Goal: Task Accomplishment & Management: Manage account settings

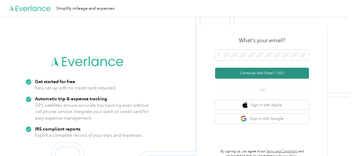
click at [244, 75] on button "Continue with Email / SSO" at bounding box center [262, 73] width 94 height 11
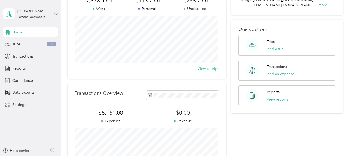
scroll to position [52, 0]
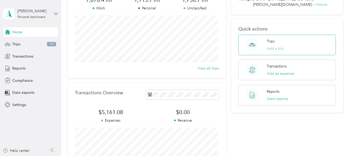
click at [277, 46] on button "Add a trip" at bounding box center [275, 48] width 17 height 5
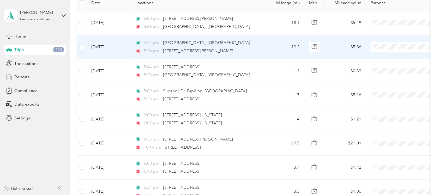
scroll to position [78, 0]
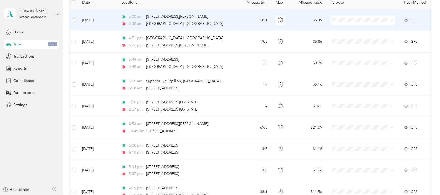
click at [352, 22] on span at bounding box center [363, 20] width 65 height 9
click at [352, 21] on span at bounding box center [391, 20] width 4 height 6
click at [352, 20] on icon at bounding box center [392, 20] width 2 height 2
click at [352, 31] on span "Interstates" at bounding box center [368, 28] width 48 height 5
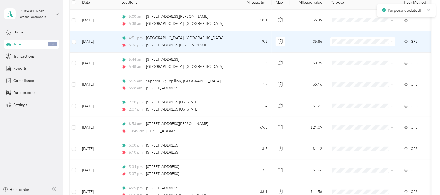
click at [352, 41] on icon at bounding box center [392, 42] width 2 height 2
click at [352, 52] on span "Interstates" at bounding box center [368, 51] width 48 height 5
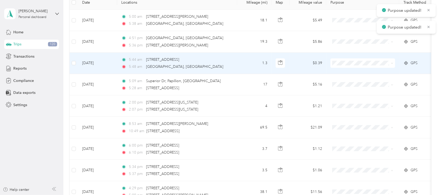
click at [352, 63] on icon at bounding box center [392, 63] width 2 height 2
click at [352, 74] on span "Interstates" at bounding box center [368, 72] width 48 height 5
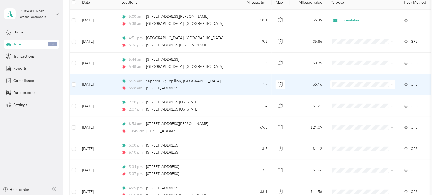
click at [352, 84] on span at bounding box center [363, 84] width 65 height 9
click at [352, 85] on icon at bounding box center [392, 85] width 2 height 2
click at [352, 97] on li "Interstates" at bounding box center [363, 94] width 65 height 9
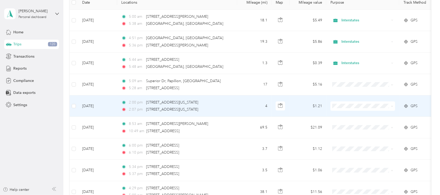
click at [352, 105] on span at bounding box center [392, 106] width 2 height 4
click at [352, 106] on icon at bounding box center [392, 106] width 2 height 2
click at [352, 123] on span "Personal" at bounding box center [368, 123] width 48 height 5
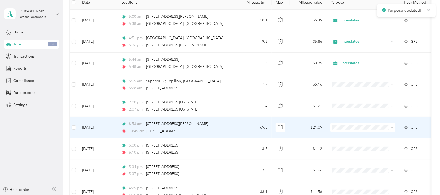
click at [352, 127] on icon at bounding box center [392, 128] width 2 height 2
click at [352, 144] on span "Personal" at bounding box center [368, 146] width 48 height 5
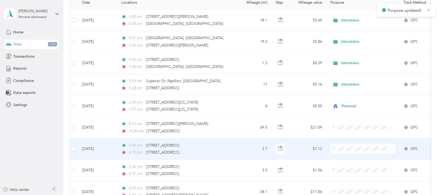
click at [352, 149] on span at bounding box center [363, 148] width 65 height 9
click at [352, 149] on icon at bounding box center [392, 149] width 2 height 2
click at [352, 156] on span "Personal" at bounding box center [368, 168] width 48 height 5
click at [352, 148] on div "Personal" at bounding box center [363, 148] width 65 height 9
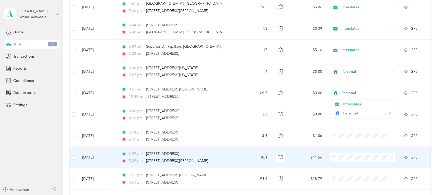
scroll to position [143, 0]
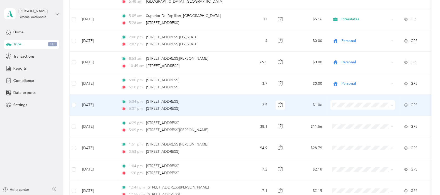
click at [352, 111] on td at bounding box center [362, 105] width 73 height 21
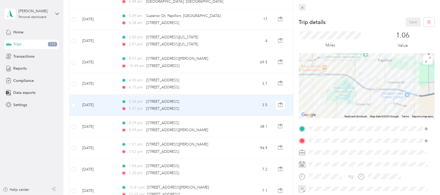
click at [303, 7] on icon at bounding box center [302, 7] width 4 height 4
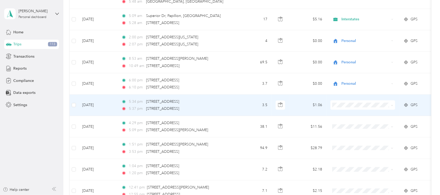
click at [352, 105] on span at bounding box center [391, 105] width 4 height 6
click at [352, 106] on icon at bounding box center [392, 105] width 2 height 1
click at [352, 122] on span "Personal" at bounding box center [368, 123] width 48 height 5
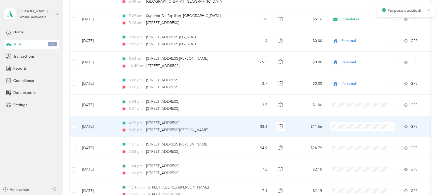
click at [352, 128] on icon at bounding box center [392, 127] width 2 height 2
click at [352, 145] on span "Personal" at bounding box center [368, 145] width 48 height 5
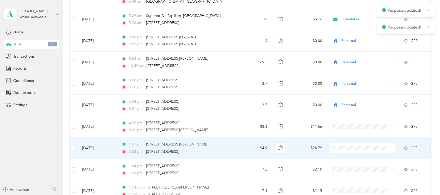
click at [352, 149] on span at bounding box center [363, 147] width 65 height 9
click at [352, 148] on icon at bounding box center [392, 148] width 2 height 2
click at [352, 156] on span "Personal" at bounding box center [368, 167] width 48 height 5
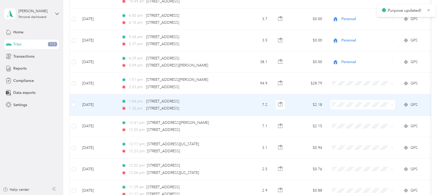
scroll to position [209, 0]
click at [352, 105] on span at bounding box center [363, 104] width 65 height 9
click at [352, 105] on icon at bounding box center [392, 104] width 2 height 2
click at [352, 123] on span "Personal" at bounding box center [368, 122] width 48 height 5
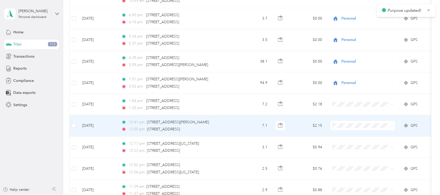
click at [352, 125] on span at bounding box center [392, 125] width 2 height 4
click at [352, 127] on icon at bounding box center [392, 126] width 2 height 2
click at [352, 147] on li "Personal" at bounding box center [363, 145] width 65 height 9
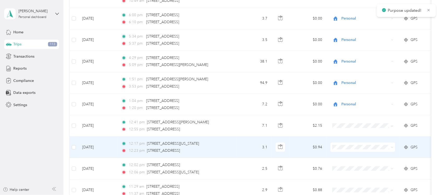
click at [352, 147] on icon at bounding box center [392, 147] width 2 height 2
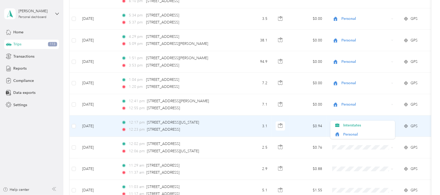
scroll to position [241, 0]
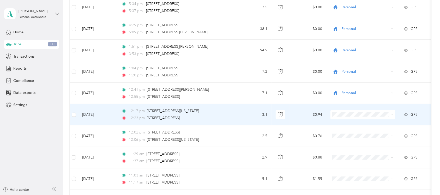
click at [352, 135] on span "Personal" at bounding box center [368, 134] width 48 height 5
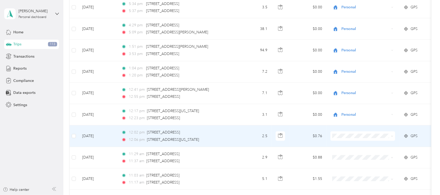
click at [352, 135] on span at bounding box center [392, 136] width 2 height 4
click at [352, 137] on icon at bounding box center [392, 136] width 2 height 2
click at [352, 153] on span "Personal" at bounding box center [368, 155] width 48 height 5
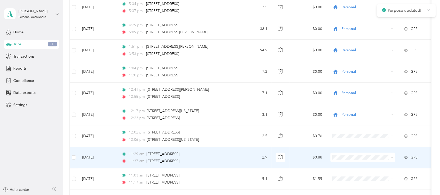
click at [352, 156] on icon at bounding box center [392, 158] width 2 height 2
click at [352, 156] on li "Personal" at bounding box center [363, 177] width 65 height 9
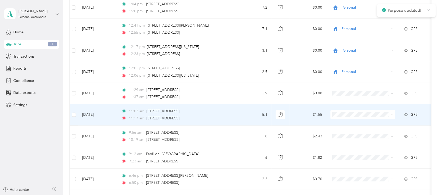
scroll to position [339, 0]
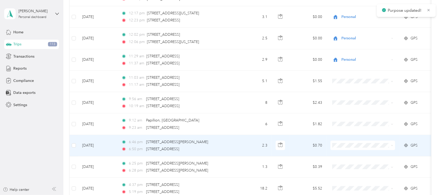
click at [352, 146] on icon at bounding box center [392, 146] width 2 height 2
click at [352, 156] on li "Interstates" at bounding box center [363, 156] width 65 height 9
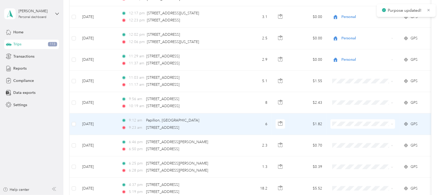
click at [352, 124] on span at bounding box center [392, 124] width 2 height 4
click at [352, 124] on icon at bounding box center [392, 124] width 2 height 2
click at [352, 142] on span "Personal" at bounding box center [368, 143] width 48 height 5
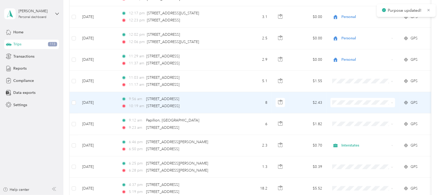
click at [352, 101] on span at bounding box center [391, 103] width 4 height 6
click at [352, 103] on icon at bounding box center [392, 103] width 2 height 2
click at [352, 119] on li "Personal" at bounding box center [363, 122] width 65 height 9
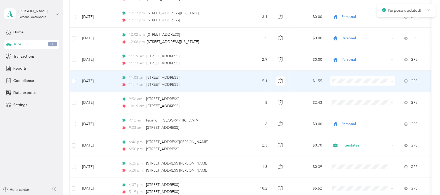
click at [352, 81] on span at bounding box center [363, 80] width 65 height 9
click at [352, 82] on icon at bounding box center [392, 81] width 2 height 2
click at [352, 97] on li "Personal" at bounding box center [363, 99] width 65 height 9
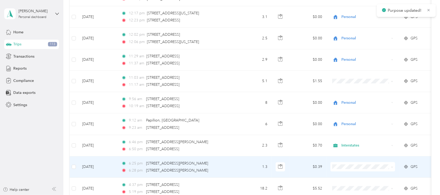
click at [352, 156] on span at bounding box center [363, 166] width 65 height 9
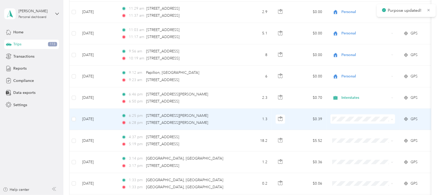
scroll to position [404, 0]
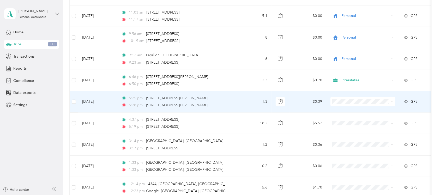
click at [352, 102] on icon at bounding box center [392, 102] width 2 height 2
click at [352, 111] on span "Interstates" at bounding box center [368, 112] width 48 height 5
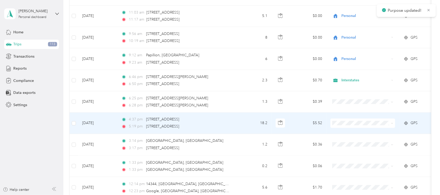
click at [352, 124] on icon at bounding box center [392, 123] width 2 height 1
click at [352, 135] on span "Interstates" at bounding box center [368, 133] width 48 height 5
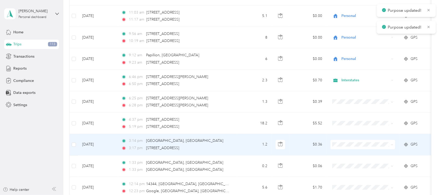
click at [352, 145] on icon at bounding box center [392, 145] width 2 height 2
click at [352, 154] on span "Interstates" at bounding box center [368, 155] width 48 height 5
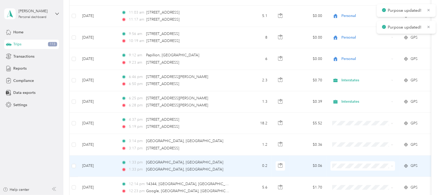
click at [352, 156] on icon at bounding box center [392, 166] width 2 height 2
click at [352, 156] on span "Interstates" at bounding box center [368, 177] width 48 height 5
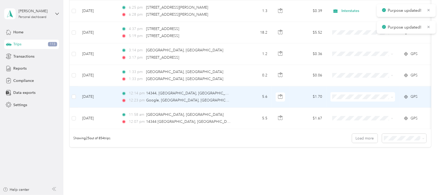
scroll to position [502, 0]
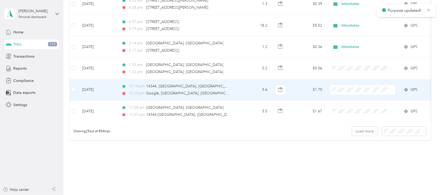
click at [352, 89] on span at bounding box center [392, 89] width 2 height 4
click at [352, 90] on icon at bounding box center [392, 90] width 2 height 2
click at [352, 101] on span "Interstates" at bounding box center [368, 100] width 48 height 5
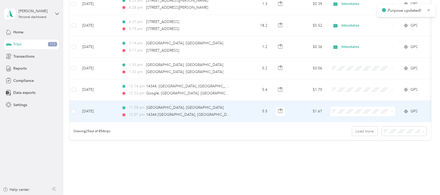
click at [352, 110] on span at bounding box center [392, 111] width 2 height 4
click at [352, 112] on icon at bounding box center [392, 111] width 2 height 2
click at [352, 123] on span "Interstates" at bounding box center [368, 122] width 48 height 5
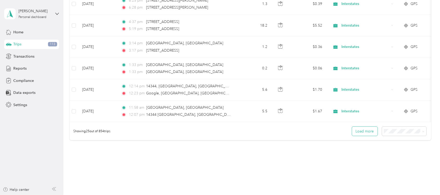
click at [352, 136] on button "Load more" at bounding box center [365, 131] width 26 height 9
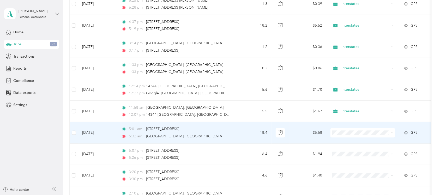
scroll to position [535, 0]
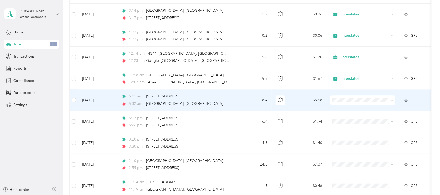
click at [352, 101] on icon at bounding box center [392, 100] width 2 height 2
click at [352, 110] on span "Interstates" at bounding box center [368, 111] width 48 height 5
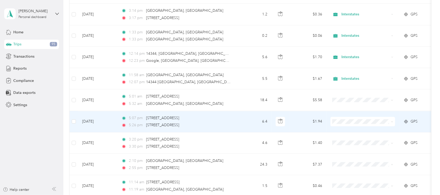
click at [352, 123] on icon at bounding box center [392, 122] width 2 height 2
click at [352, 134] on span "Interstates" at bounding box center [368, 132] width 48 height 5
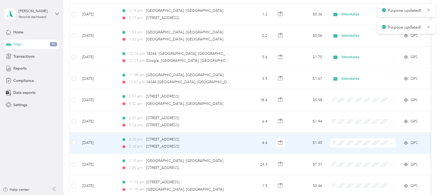
click at [352, 144] on icon at bounding box center [392, 143] width 2 height 2
click at [352, 154] on span "Interstates" at bounding box center [368, 154] width 48 height 5
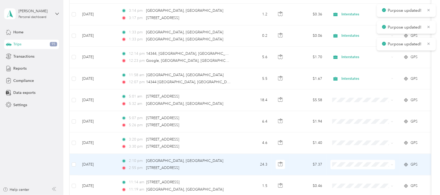
click at [352, 156] on span at bounding box center [363, 164] width 65 height 9
click at [352, 156] on icon at bounding box center [392, 164] width 2 height 1
click at [352, 156] on span "Interstates" at bounding box center [368, 175] width 48 height 5
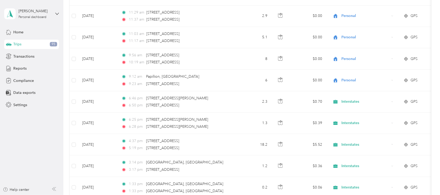
scroll to position [372, 0]
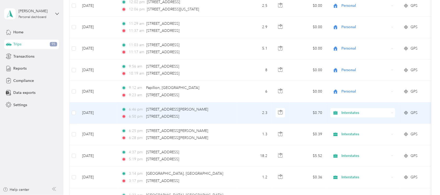
click at [352, 114] on icon at bounding box center [392, 113] width 2 height 2
click at [352, 131] on span "Personal" at bounding box center [368, 132] width 48 height 5
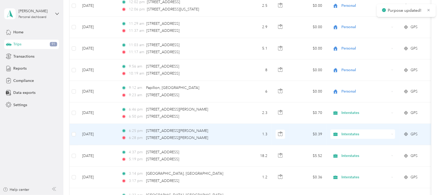
click at [352, 136] on div "Interstates" at bounding box center [363, 134] width 65 height 9
click at [352, 151] on li "Personal" at bounding box center [363, 152] width 65 height 9
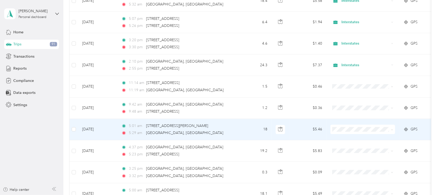
scroll to position [633, 0]
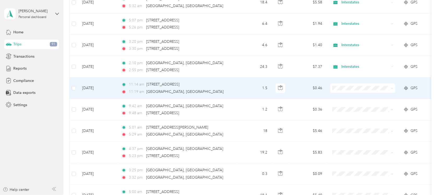
click at [352, 89] on icon at bounding box center [392, 88] width 2 height 2
click at [352, 100] on span "Interstates" at bounding box center [368, 99] width 48 height 5
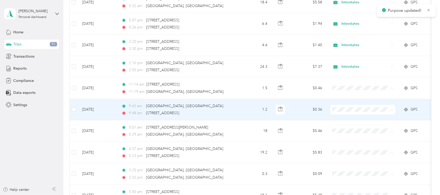
click at [352, 111] on icon at bounding box center [392, 110] width 2 height 2
click at [352, 125] on ol "Interstates Personal" at bounding box center [363, 126] width 65 height 18
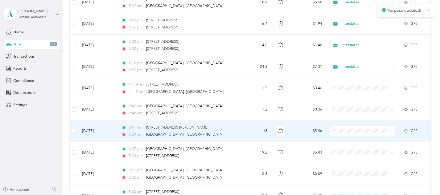
click at [352, 133] on icon at bounding box center [392, 131] width 2 height 2
click at [352, 140] on span "Interstates" at bounding box center [368, 142] width 48 height 5
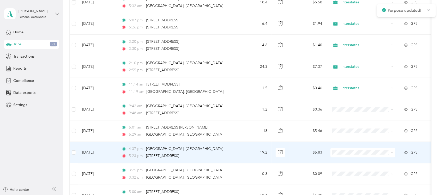
click at [352, 153] on icon at bounding box center [392, 153] width 2 height 2
click at [352, 156] on span "Interstates" at bounding box center [368, 163] width 48 height 5
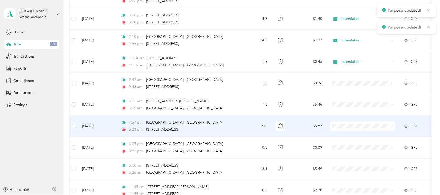
scroll to position [698, 0]
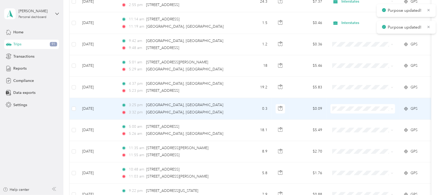
click at [352, 110] on icon at bounding box center [392, 109] width 2 height 2
click at [352, 124] on ol "Interstates Personal" at bounding box center [363, 125] width 65 height 18
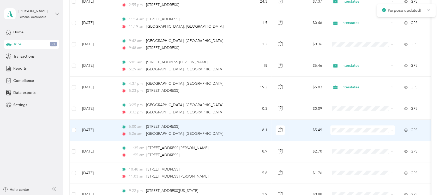
click at [352, 133] on span at bounding box center [391, 130] width 4 height 6
click at [352, 130] on span at bounding box center [392, 130] width 2 height 4
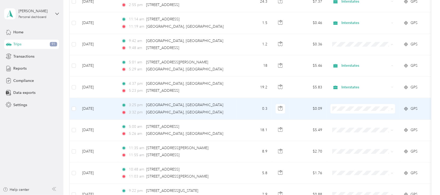
click at [352, 110] on icon at bounding box center [392, 109] width 2 height 2
click at [352, 122] on span "Interstates" at bounding box center [368, 120] width 48 height 5
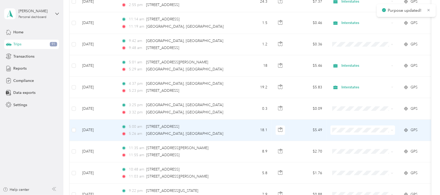
click at [352, 131] on icon at bounding box center [392, 130] width 2 height 2
click at [352, 141] on span "Interstates" at bounding box center [368, 140] width 48 height 5
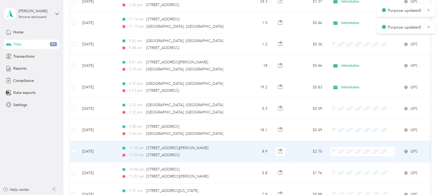
click at [352, 151] on span at bounding box center [391, 152] width 4 height 6
click at [352, 152] on span at bounding box center [392, 151] width 2 height 4
click at [352, 153] on icon at bounding box center [392, 152] width 2 height 2
click at [352, 156] on li "Interstates" at bounding box center [363, 162] width 65 height 9
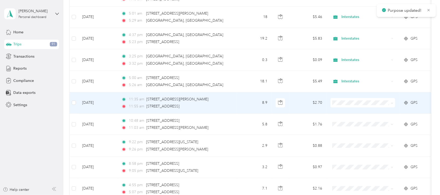
scroll to position [763, 0]
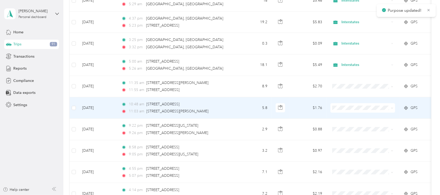
click at [352, 108] on span at bounding box center [392, 108] width 2 height 4
click at [352, 109] on icon at bounding box center [392, 108] width 2 height 2
click at [352, 119] on span "Interstates" at bounding box center [368, 119] width 48 height 5
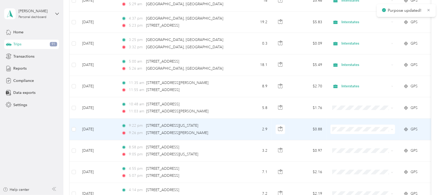
click at [352, 131] on icon at bounding box center [392, 129] width 2 height 2
click at [352, 141] on span "Interstates" at bounding box center [368, 141] width 48 height 5
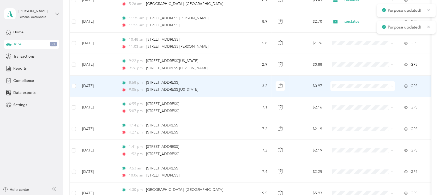
scroll to position [828, 0]
click at [352, 87] on icon at bounding box center [392, 86] width 2 height 2
click at [352, 97] on span "Interstates" at bounding box center [368, 95] width 48 height 5
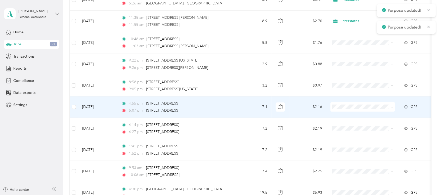
click at [352, 107] on span at bounding box center [391, 107] width 4 height 6
click at [352, 109] on span at bounding box center [363, 106] width 65 height 9
click at [352, 109] on icon at bounding box center [392, 107] width 2 height 2
click at [352, 115] on li "Interstates" at bounding box center [363, 119] width 65 height 9
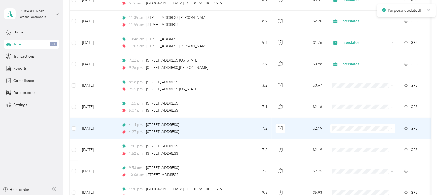
click at [352, 130] on icon at bounding box center [392, 129] width 2 height 2
click at [352, 140] on span "Interstates" at bounding box center [368, 138] width 48 height 5
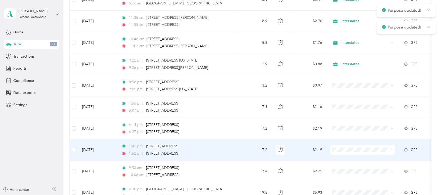
click at [352, 151] on icon at bounding box center [392, 150] width 2 height 2
click at [352, 156] on span "Interstates" at bounding box center [368, 161] width 48 height 5
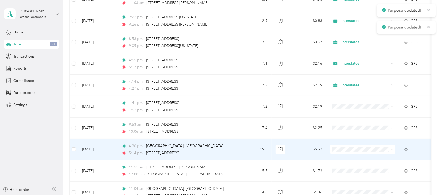
scroll to position [894, 0]
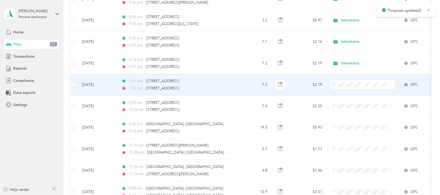
click at [352, 86] on icon at bounding box center [392, 85] width 2 height 1
click at [352, 97] on span "Interstates" at bounding box center [368, 96] width 48 height 5
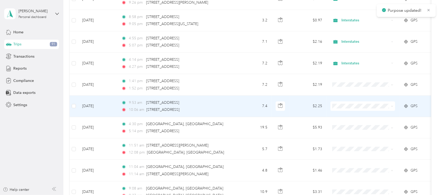
click at [352, 107] on icon at bounding box center [392, 106] width 2 height 2
click at [352, 117] on span "Interstates" at bounding box center [368, 118] width 48 height 5
click at [352, 107] on icon at bounding box center [392, 106] width 2 height 2
click at [352, 116] on span "Interstates" at bounding box center [368, 118] width 48 height 5
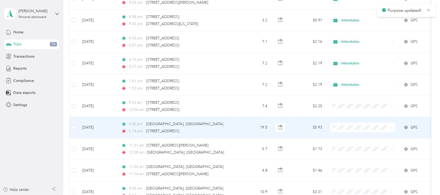
click at [352, 129] on icon at bounding box center [392, 128] width 2 height 2
click at [352, 139] on span "Interstates" at bounding box center [368, 139] width 48 height 5
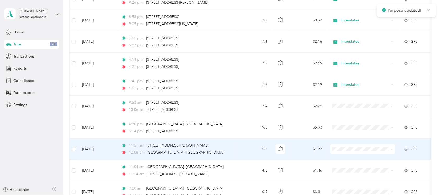
click at [352, 151] on icon at bounding box center [392, 149] width 2 height 2
click at [352, 156] on span "Interstates" at bounding box center [368, 159] width 48 height 5
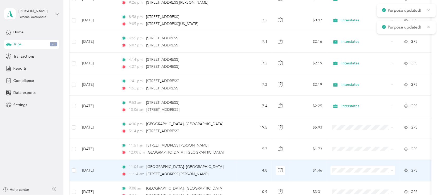
click at [352, 156] on icon at bounding box center [392, 171] width 2 height 2
click at [352, 155] on li "Interstates" at bounding box center [363, 154] width 65 height 9
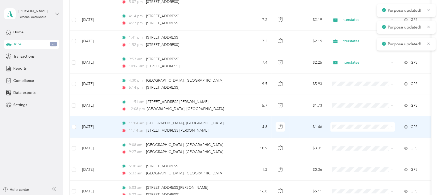
scroll to position [959, 0]
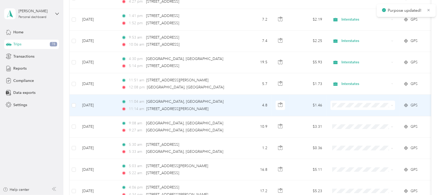
click at [352, 107] on icon at bounding box center [392, 105] width 2 height 2
click at [352, 115] on span "Interstates" at bounding box center [368, 117] width 48 height 5
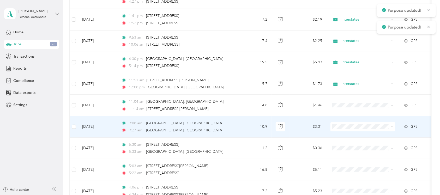
click at [352, 128] on icon at bounding box center [392, 127] width 2 height 2
click at [352, 139] on span "Interstates" at bounding box center [368, 138] width 48 height 5
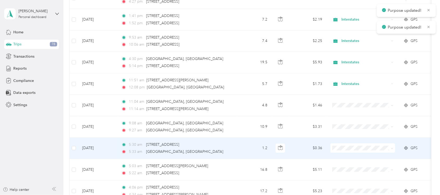
click at [352, 150] on icon at bounding box center [392, 148] width 2 height 2
click at [352, 156] on span "Interstates" at bounding box center [368, 160] width 48 height 5
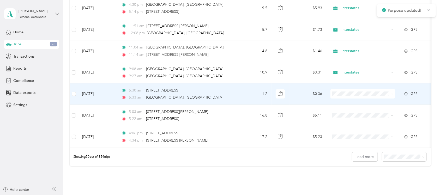
scroll to position [1024, 0]
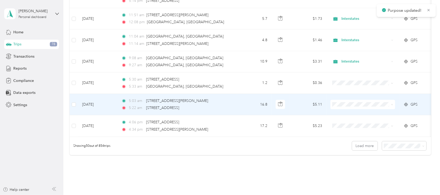
click at [352, 107] on span at bounding box center [363, 104] width 65 height 9
click at [352, 106] on icon at bounding box center [392, 105] width 2 height 2
click at [352, 113] on li "Interstates" at bounding box center [363, 116] width 65 height 9
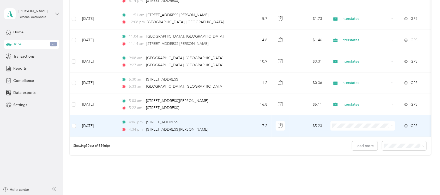
click at [352, 127] on icon at bounding box center [392, 126] width 2 height 2
click at [352, 146] on span "Personal" at bounding box center [368, 146] width 48 height 5
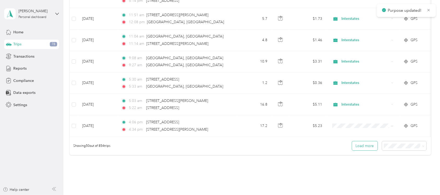
click at [352, 151] on button "Load more" at bounding box center [365, 145] width 26 height 9
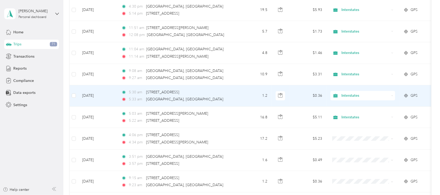
scroll to position [1047, 0]
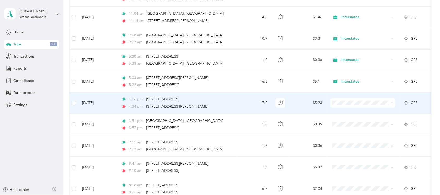
click at [352, 105] on span at bounding box center [363, 102] width 65 height 9
click at [352, 104] on span at bounding box center [392, 103] width 2 height 4
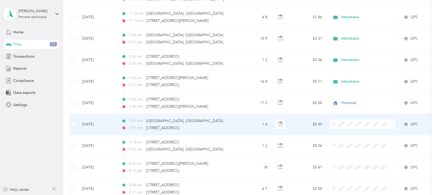
click at [352, 126] on icon at bounding box center [392, 124] width 2 height 2
click at [352, 145] on span "Personal" at bounding box center [368, 145] width 48 height 5
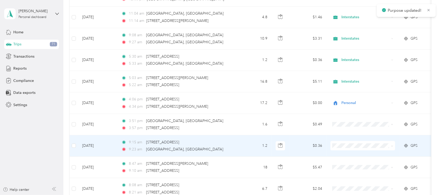
click at [352, 147] on icon at bounding box center [392, 146] width 2 height 2
click at [352, 156] on span "Personal" at bounding box center [368, 167] width 48 height 5
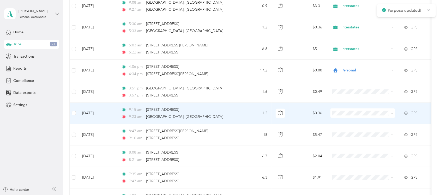
scroll to position [1112, 0]
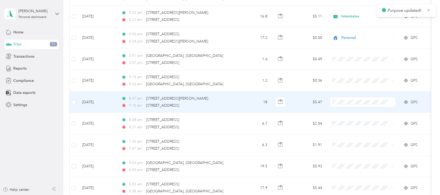
click at [352, 104] on icon at bounding box center [392, 102] width 2 height 2
click at [352, 122] on span "Personal" at bounding box center [368, 123] width 48 height 5
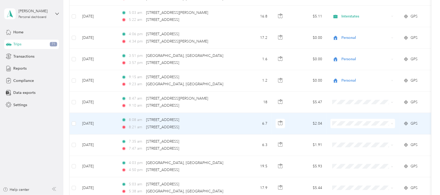
click at [352, 125] on icon at bounding box center [392, 124] width 2 height 2
click at [352, 142] on li "Personal" at bounding box center [363, 145] width 65 height 9
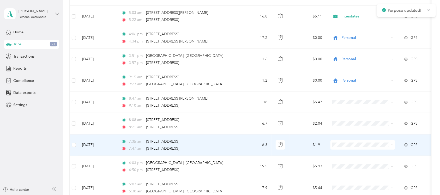
click at [352, 146] on icon at bounding box center [392, 145] width 2 height 2
click at [352, 156] on li "Personal" at bounding box center [363, 165] width 65 height 9
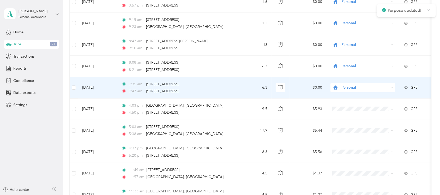
scroll to position [1177, 0]
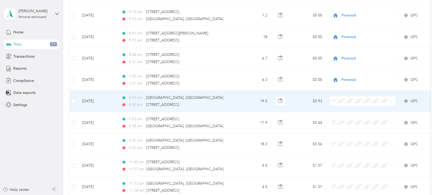
click at [352, 103] on icon at bounding box center [392, 101] width 2 height 2
click at [352, 121] on span "Personal" at bounding box center [368, 123] width 48 height 5
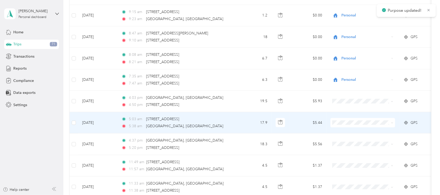
click at [352, 124] on icon at bounding box center [392, 123] width 2 height 2
click at [352, 145] on span "Personal" at bounding box center [368, 144] width 48 height 5
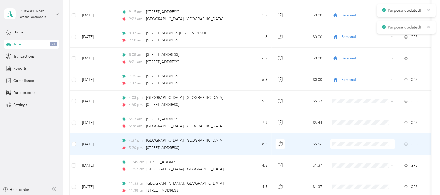
click at [352, 146] on icon at bounding box center [392, 144] width 2 height 2
click at [352, 156] on span "Interstates" at bounding box center [368, 156] width 48 height 5
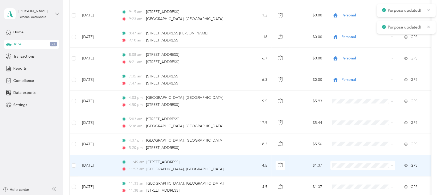
click at [352, 156] on icon at bounding box center [392, 166] width 2 height 2
click at [352, 156] on span "Interstates" at bounding box center [368, 178] width 48 height 5
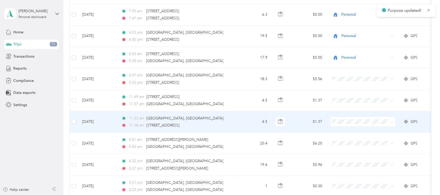
scroll to position [1210, 0]
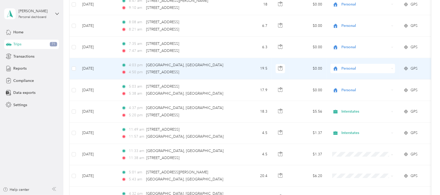
click at [352, 69] on icon at bounding box center [393, 68] width 2 height 1
click at [352, 79] on span "Interstates" at bounding box center [368, 81] width 48 height 5
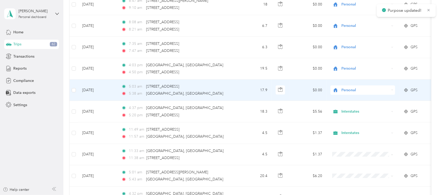
click at [352, 92] on div "Personal" at bounding box center [363, 90] width 65 height 9
click at [352, 103] on span "Interstates" at bounding box center [368, 102] width 48 height 5
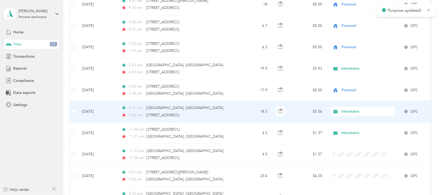
scroll to position [1243, 0]
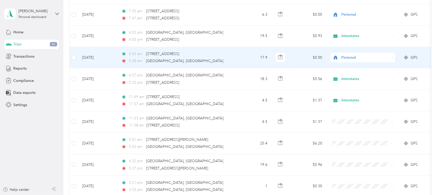
click at [352, 59] on div "Personal" at bounding box center [363, 57] width 65 height 9
click at [352, 69] on span "Interstates" at bounding box center [368, 69] width 48 height 5
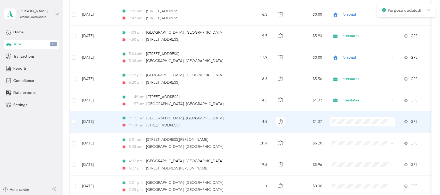
click at [352, 123] on icon at bounding box center [392, 122] width 2 height 2
click at [352, 133] on span "Interstates" at bounding box center [368, 134] width 48 height 5
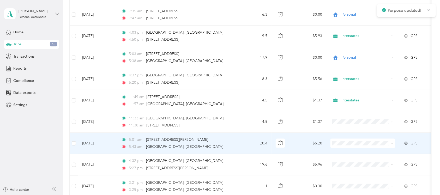
click at [352, 145] on icon at bounding box center [392, 143] width 2 height 2
click at [352, 156] on span "Interstates" at bounding box center [368, 156] width 48 height 5
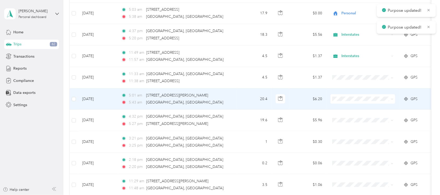
scroll to position [1308, 0]
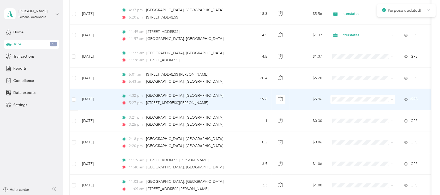
click at [352, 101] on icon at bounding box center [392, 100] width 2 height 2
click at [352, 115] on li "Interstates" at bounding box center [363, 112] width 65 height 9
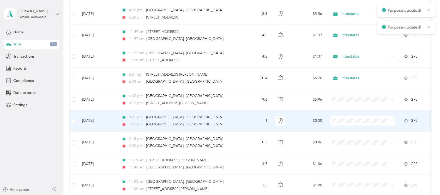
click at [352, 124] on span at bounding box center [363, 120] width 65 height 9
click at [352, 122] on icon at bounding box center [392, 121] width 2 height 2
click at [352, 133] on span "Interstates" at bounding box center [368, 133] width 48 height 5
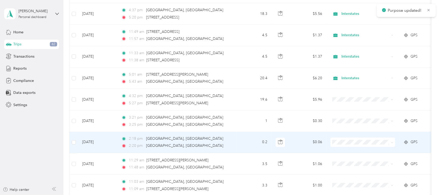
click at [352, 144] on icon at bounding box center [392, 143] width 2 height 2
click at [352, 155] on span "Interstates" at bounding box center [368, 154] width 48 height 5
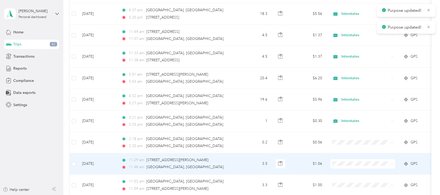
click at [352, 156] on icon at bounding box center [392, 164] width 2 height 1
click at [352, 156] on span "Interstates" at bounding box center [368, 177] width 48 height 5
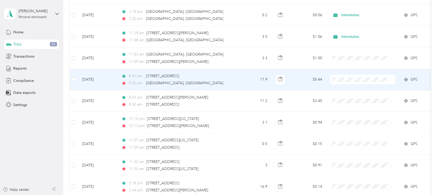
scroll to position [1438, 0]
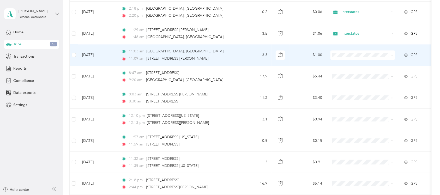
click at [352, 56] on icon at bounding box center [392, 55] width 2 height 2
click at [352, 68] on span "Interstates" at bounding box center [368, 67] width 48 height 5
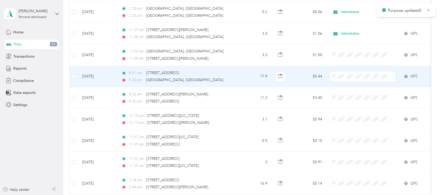
click at [352, 78] on icon at bounding box center [392, 76] width 2 height 2
click at [352, 87] on span "Interstates" at bounding box center [368, 89] width 48 height 5
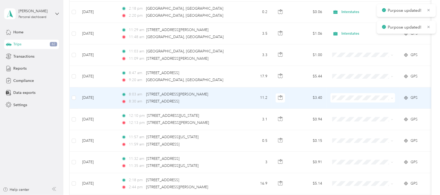
click at [352, 99] on icon at bounding box center [392, 98] width 2 height 2
click at [352, 110] on span "Interstates" at bounding box center [368, 111] width 48 height 5
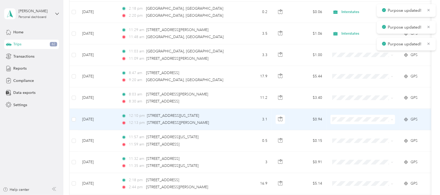
click at [352, 121] on icon at bounding box center [392, 119] width 2 height 2
click at [352, 132] on span "Interstates" at bounding box center [368, 132] width 48 height 5
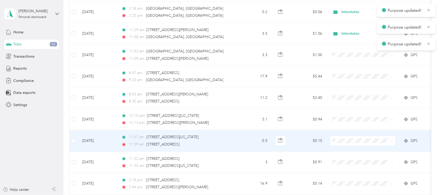
click at [352, 142] on icon at bounding box center [392, 141] width 2 height 2
click at [352, 152] on span "Interstates" at bounding box center [368, 154] width 48 height 5
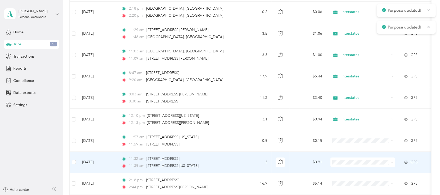
click at [352, 156] on icon at bounding box center [392, 162] width 2 height 2
click at [352, 156] on span "Interstates" at bounding box center [368, 174] width 48 height 5
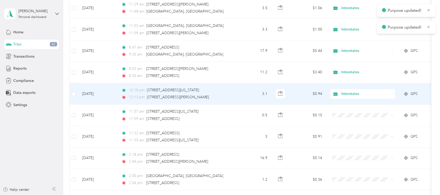
scroll to position [1536, 0]
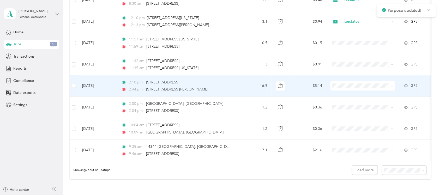
click at [352, 87] on icon at bounding box center [392, 86] width 2 height 1
click at [352, 100] on span "Interstates" at bounding box center [368, 99] width 48 height 5
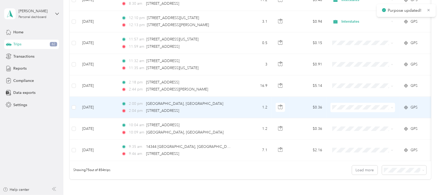
click at [352, 109] on icon at bounding box center [392, 107] width 2 height 2
click at [352, 122] on li "Interstates" at bounding box center [363, 121] width 65 height 9
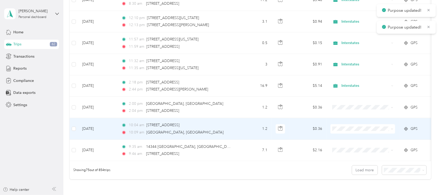
click at [352, 130] on icon at bounding box center [392, 129] width 2 height 1
click at [352, 139] on li "Interstates" at bounding box center [363, 142] width 65 height 9
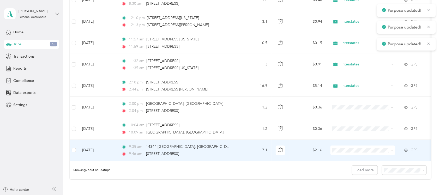
click at [352, 152] on icon at bounding box center [392, 150] width 2 height 2
click at [352, 156] on span "Interstates" at bounding box center [368, 162] width 48 height 5
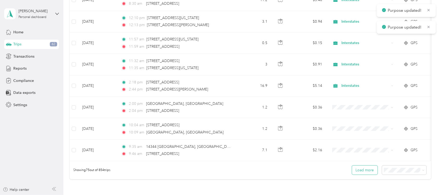
click at [352, 156] on button "Load more" at bounding box center [365, 170] width 26 height 9
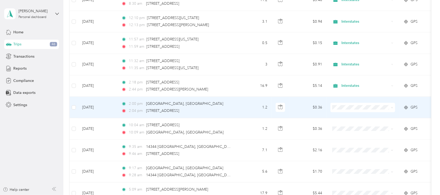
click at [352, 109] on icon at bounding box center [392, 107] width 2 height 2
click at [352, 119] on span "Interstates" at bounding box center [368, 120] width 48 height 5
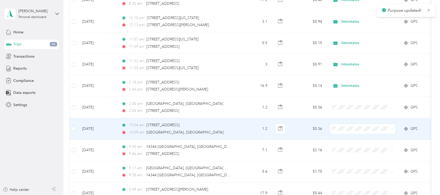
click at [352, 130] on icon at bounding box center [392, 129] width 2 height 2
click at [352, 139] on li "Interstates" at bounding box center [363, 142] width 65 height 9
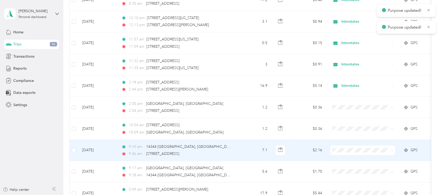
click at [352, 152] on icon at bounding box center [392, 150] width 2 height 2
click at [352, 156] on span "Interstates" at bounding box center [368, 163] width 48 height 5
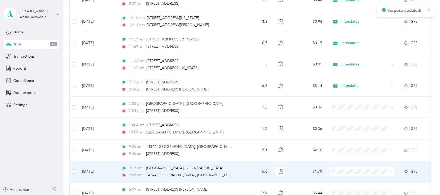
click at [352, 156] on icon at bounding box center [392, 172] width 2 height 2
click at [352, 156] on span "Interstates" at bounding box center [368, 156] width 48 height 5
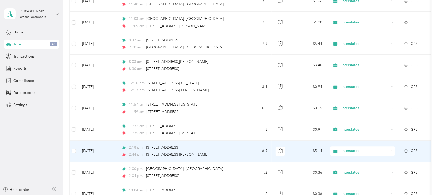
scroll to position [1438, 0]
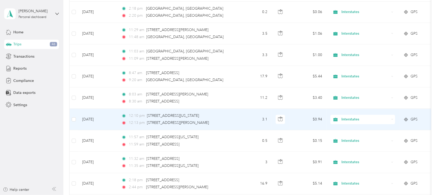
click at [352, 122] on div "Interstates" at bounding box center [363, 119] width 65 height 9
click at [352, 139] on li "Personal" at bounding box center [363, 141] width 65 height 9
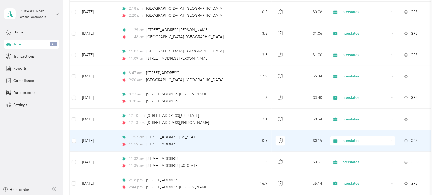
click at [352, 143] on div "Interstates" at bounding box center [363, 140] width 65 height 9
click at [352, 156] on li "Personal" at bounding box center [363, 163] width 65 height 9
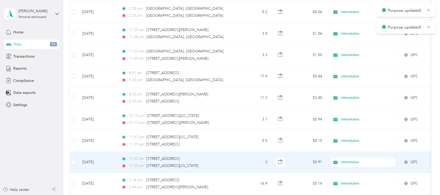
click at [352, 156] on icon at bounding box center [392, 162] width 2 height 2
click at [352, 156] on span "Personal" at bounding box center [368, 184] width 48 height 5
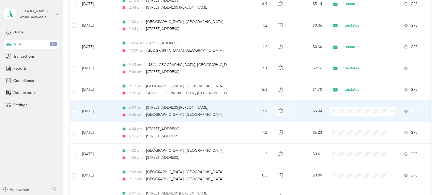
scroll to position [1634, 0]
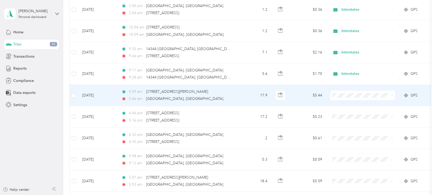
click at [352, 98] on span at bounding box center [392, 95] width 2 height 4
click at [352, 97] on icon at bounding box center [392, 95] width 2 height 2
click at [352, 109] on span "Interstates" at bounding box center [368, 108] width 48 height 5
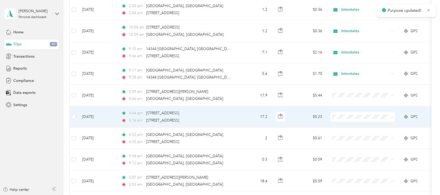
click at [352, 118] on icon at bounding box center [392, 117] width 2 height 2
click at [352, 132] on span "Interstates" at bounding box center [368, 129] width 48 height 5
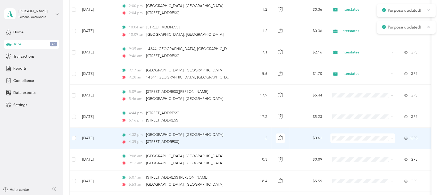
click at [352, 140] on icon at bounding box center [392, 138] width 2 height 2
click at [352, 153] on li "Interstates" at bounding box center [363, 152] width 65 height 9
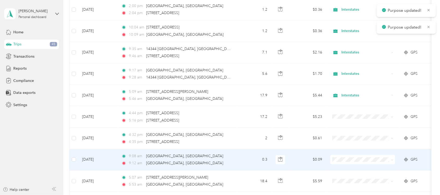
click at [352, 156] on icon at bounding box center [392, 160] width 2 height 2
click at [352, 156] on span "Interstates" at bounding box center [368, 173] width 48 height 5
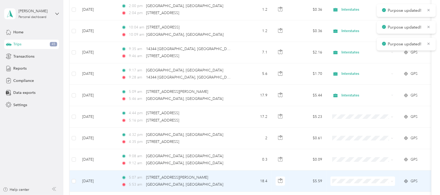
click at [352, 156] on icon at bounding box center [392, 181] width 2 height 2
click at [352, 156] on li "Interstates" at bounding box center [363, 166] width 65 height 9
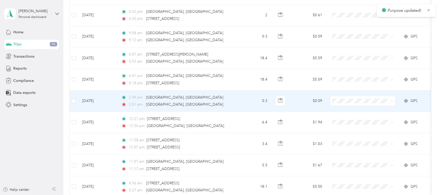
scroll to position [1764, 0]
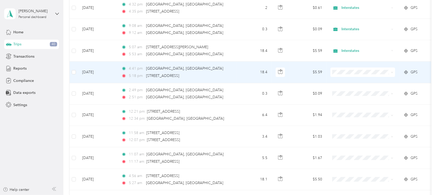
click at [352, 74] on icon at bounding box center [392, 72] width 2 height 2
click at [352, 84] on span "Interstates" at bounding box center [368, 86] width 48 height 5
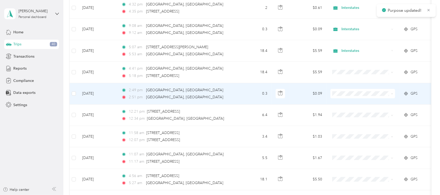
click at [352, 95] on icon at bounding box center [392, 94] width 2 height 2
click at [352, 105] on span "Interstates" at bounding box center [368, 107] width 48 height 5
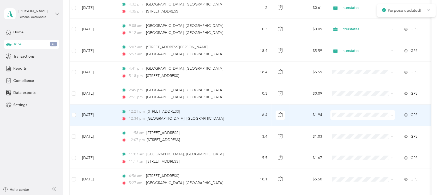
click at [352, 119] on span at bounding box center [363, 114] width 65 height 9
click at [352, 116] on icon at bounding box center [392, 115] width 2 height 1
click at [352, 127] on span "Interstates" at bounding box center [368, 129] width 48 height 5
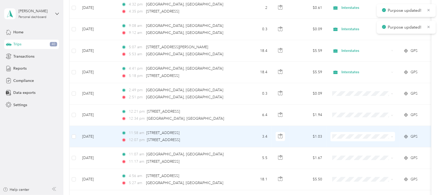
click at [352, 138] on icon at bounding box center [392, 137] width 2 height 2
click at [352, 148] on span "Interstates" at bounding box center [368, 150] width 48 height 5
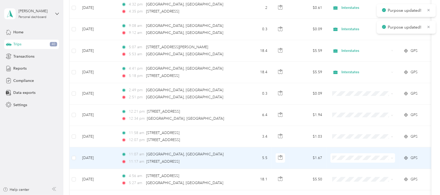
click at [352, 156] on icon at bounding box center [392, 158] width 2 height 2
click at [352, 156] on span "Interstates" at bounding box center [368, 172] width 48 height 5
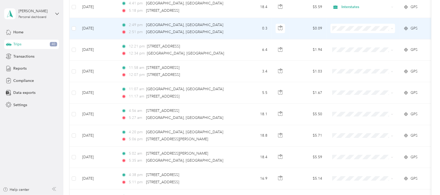
scroll to position [1862, 0]
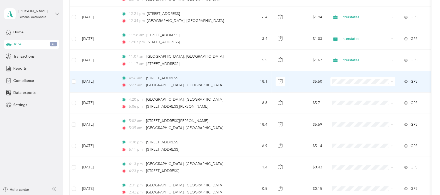
click at [352, 83] on icon at bounding box center [392, 82] width 2 height 2
click at [352, 93] on span "Interstates" at bounding box center [368, 95] width 48 height 5
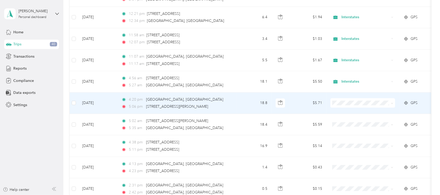
click at [352, 105] on icon at bounding box center [392, 103] width 2 height 2
click at [352, 115] on span "Interstates" at bounding box center [368, 117] width 48 height 5
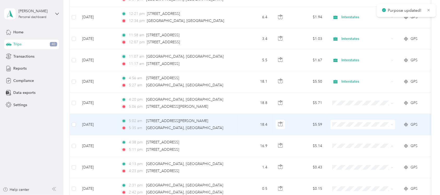
click at [352, 126] on icon at bounding box center [392, 125] width 2 height 2
click at [352, 135] on li "Interstates" at bounding box center [363, 138] width 65 height 9
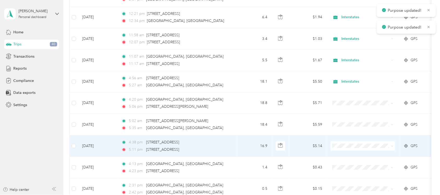
click at [352, 147] on icon at bounding box center [392, 146] width 2 height 2
click at [352, 156] on span "Interstates" at bounding box center [368, 160] width 48 height 5
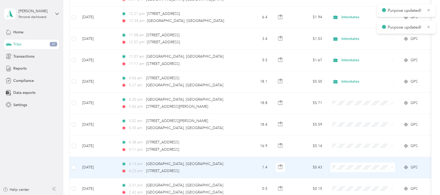
click at [352, 156] on icon at bounding box center [392, 167] width 2 height 2
click at [352, 155] on span "Interstates" at bounding box center [368, 152] width 48 height 5
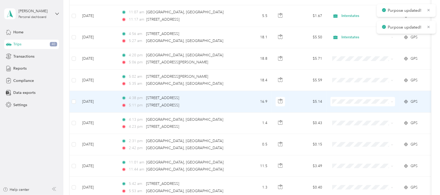
scroll to position [1960, 0]
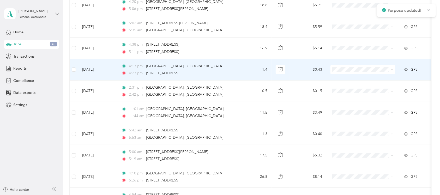
click at [352, 72] on span at bounding box center [392, 69] width 2 height 4
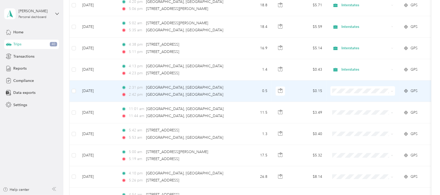
click at [352, 95] on span at bounding box center [363, 90] width 65 height 9
click at [352, 96] on span at bounding box center [363, 90] width 65 height 9
click at [352, 93] on icon at bounding box center [392, 91] width 2 height 2
click at [352, 105] on span "Interstates" at bounding box center [368, 105] width 48 height 5
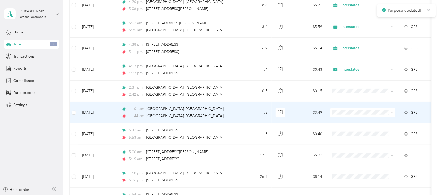
click at [352, 114] on icon at bounding box center [392, 113] width 2 height 2
click at [352, 126] on span "Interstates" at bounding box center [368, 127] width 48 height 5
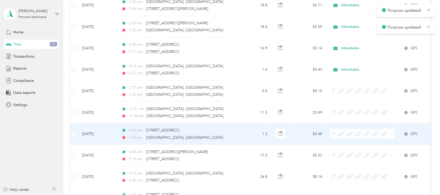
click at [352, 135] on icon at bounding box center [392, 134] width 2 height 2
click at [352, 147] on span "Interstates" at bounding box center [368, 148] width 48 height 5
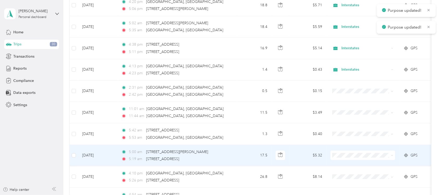
click at [352, 156] on icon at bounding box center [392, 155] width 2 height 2
click at [352, 156] on li "Interstates" at bounding box center [363, 170] width 65 height 9
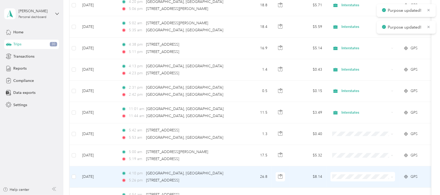
click at [352, 156] on icon at bounding box center [392, 177] width 2 height 2
click at [352, 156] on li "Interstates" at bounding box center [363, 163] width 65 height 9
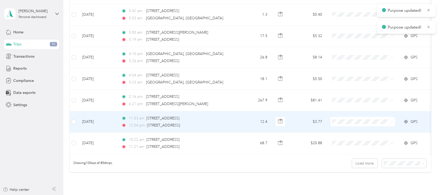
scroll to position [2091, 0]
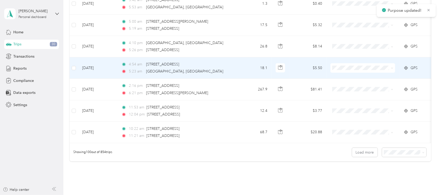
click at [352, 70] on span at bounding box center [392, 68] width 2 height 4
click at [352, 69] on icon at bounding box center [392, 68] width 2 height 2
click at [352, 81] on span "Interstates" at bounding box center [368, 81] width 48 height 5
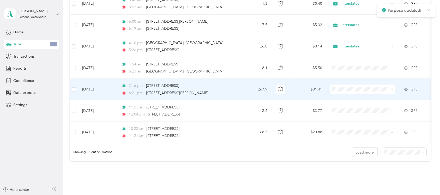
click at [352, 91] on icon at bounding box center [392, 89] width 2 height 2
click at [352, 103] on span "Interstates" at bounding box center [368, 104] width 48 height 5
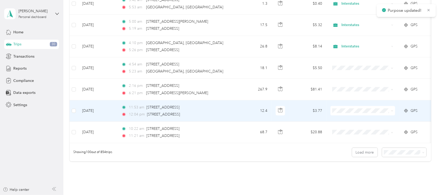
click at [352, 112] on icon at bounding box center [392, 111] width 2 height 2
click at [352, 126] on span "Interstates" at bounding box center [368, 125] width 48 height 5
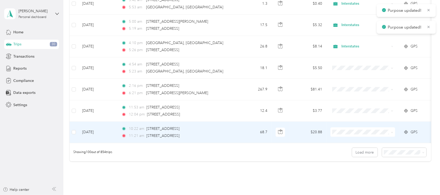
click at [352, 134] on icon at bounding box center [392, 132] width 2 height 2
click at [352, 147] on span "Interstates" at bounding box center [368, 147] width 48 height 5
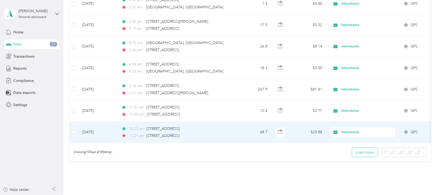
click at [352, 156] on button "Load more" at bounding box center [365, 152] width 26 height 9
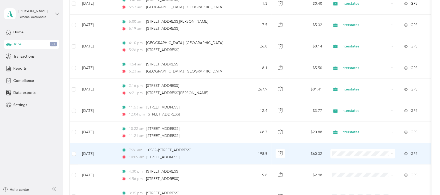
click at [352, 155] on icon at bounding box center [392, 154] width 2 height 2
click at [352, 156] on span "Interstates" at bounding box center [368, 168] width 48 height 5
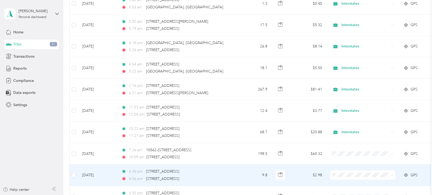
click at [352, 156] on span at bounding box center [391, 175] width 4 height 6
click at [352, 156] on icon at bounding box center [392, 175] width 2 height 2
click at [352, 156] on li "Interstates" at bounding box center [363, 161] width 65 height 9
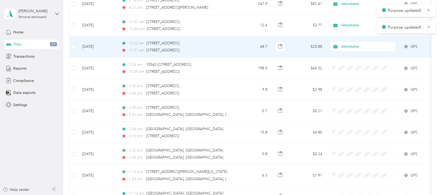
scroll to position [2188, 0]
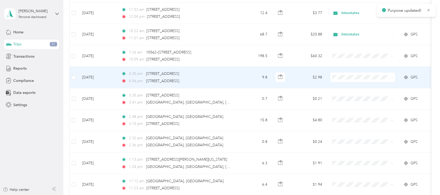
click at [352, 78] on icon at bounding box center [392, 77] width 2 height 1
click at [352, 91] on span "Interstates" at bounding box center [368, 92] width 48 height 5
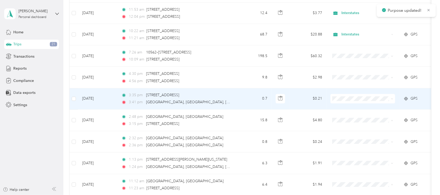
click at [352, 100] on icon at bounding box center [392, 99] width 2 height 2
click at [352, 114] on span "Interstates" at bounding box center [368, 112] width 48 height 5
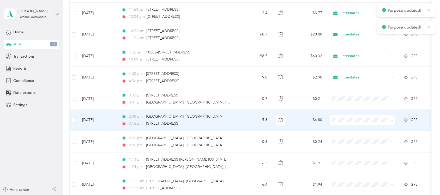
click at [352, 122] on icon at bounding box center [392, 120] width 2 height 2
click at [352, 134] on span "Interstates" at bounding box center [368, 135] width 48 height 5
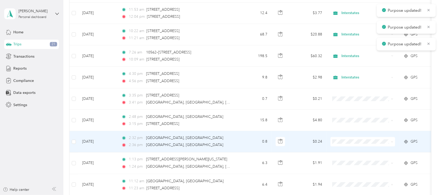
click at [352, 143] on icon at bounding box center [392, 142] width 2 height 2
click at [352, 156] on li "Interstates" at bounding box center [363, 156] width 65 height 9
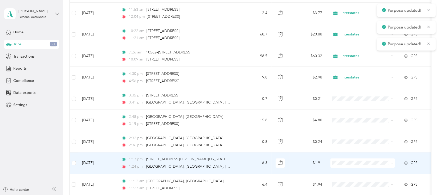
click at [352, 156] on icon at bounding box center [392, 163] width 2 height 2
click at [352, 156] on span "Interstates" at bounding box center [368, 178] width 48 height 5
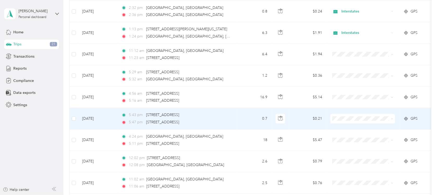
scroll to position [2286, 0]
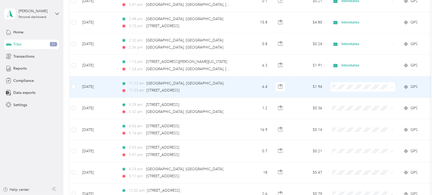
click at [352, 89] on span at bounding box center [392, 87] width 2 height 4
click at [352, 88] on icon at bounding box center [392, 87] width 2 height 2
click at [352, 101] on span "Interstates" at bounding box center [368, 102] width 48 height 5
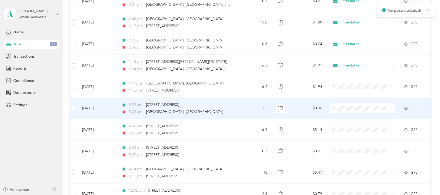
click at [352, 110] on icon at bounding box center [392, 108] width 2 height 2
click at [352, 122] on span "Interstates" at bounding box center [368, 123] width 48 height 5
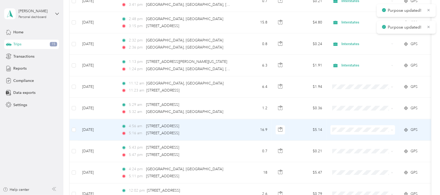
click at [352, 135] on span at bounding box center [363, 129] width 65 height 9
click at [352, 131] on icon at bounding box center [392, 130] width 2 height 2
click at [352, 143] on span "Interstates" at bounding box center [368, 145] width 48 height 5
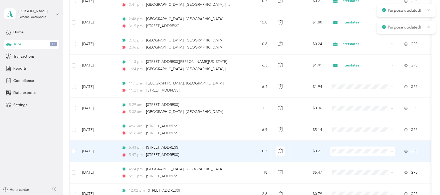
click at [352, 156] on span at bounding box center [363, 151] width 65 height 9
click at [352, 153] on icon at bounding box center [392, 151] width 2 height 2
click at [352, 156] on span "Interstates" at bounding box center [368, 166] width 48 height 5
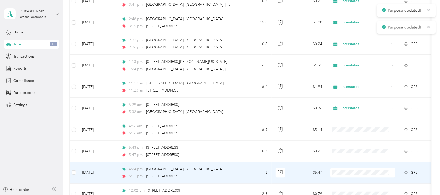
click at [352, 156] on icon at bounding box center [392, 173] width 2 height 2
click at [352, 156] on li "Interstates" at bounding box center [363, 159] width 65 height 9
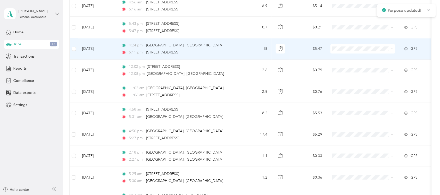
scroll to position [2417, 0]
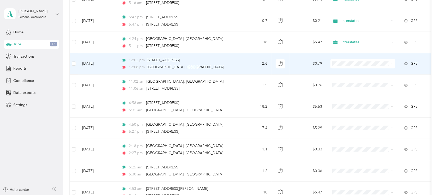
click at [352, 64] on icon at bounding box center [392, 63] width 2 height 1
click at [352, 77] on span "Interstates" at bounding box center [368, 79] width 48 height 5
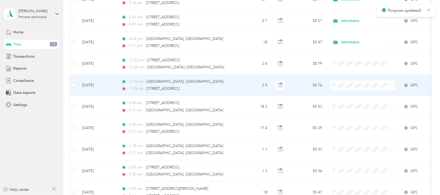
click at [352, 87] on icon at bounding box center [392, 85] width 2 height 2
click at [352, 101] on span "Interstates" at bounding box center [368, 100] width 48 height 5
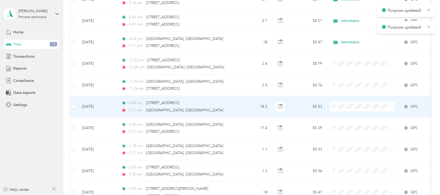
click at [352, 108] on icon at bounding box center [392, 107] width 2 height 2
click at [352, 120] on span "Interstates" at bounding box center [368, 122] width 48 height 5
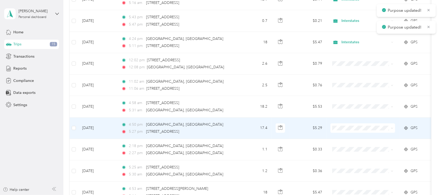
click at [352, 131] on span at bounding box center [391, 128] width 4 height 6
click at [352, 133] on span at bounding box center [363, 127] width 65 height 9
click at [352, 130] on span at bounding box center [392, 128] width 2 height 4
click at [352, 129] on icon at bounding box center [392, 128] width 2 height 2
click at [352, 142] on span "Interstates" at bounding box center [368, 143] width 48 height 5
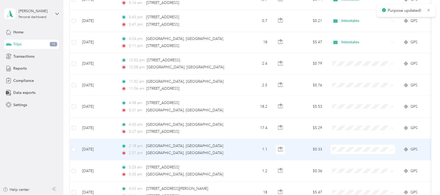
click at [352, 151] on icon at bounding box center [392, 150] width 2 height 2
click at [352, 156] on span "Interstates" at bounding box center [368, 165] width 48 height 5
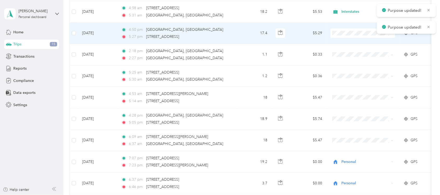
scroll to position [2514, 0]
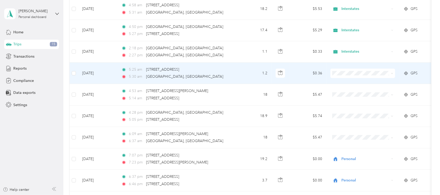
click at [352, 75] on icon at bounding box center [392, 73] width 2 height 2
click at [352, 87] on span "Interstates" at bounding box center [368, 89] width 48 height 5
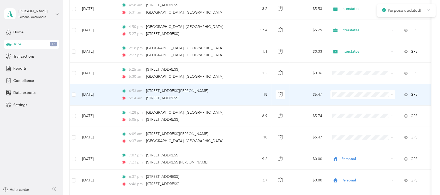
click at [352, 96] on icon at bounding box center [392, 95] width 2 height 2
click at [352, 112] on span "Interstates" at bounding box center [368, 110] width 48 height 5
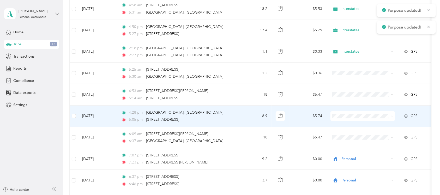
click at [352, 117] on icon at bounding box center [392, 116] width 2 height 2
click at [352, 131] on span "Interstates" at bounding box center [368, 132] width 48 height 5
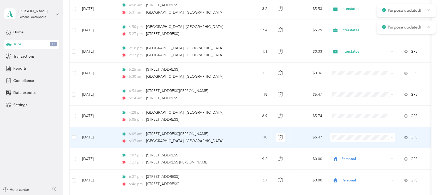
click at [352, 139] on icon at bounding box center [392, 138] width 2 height 2
click at [352, 152] on span "Interstates" at bounding box center [368, 153] width 48 height 5
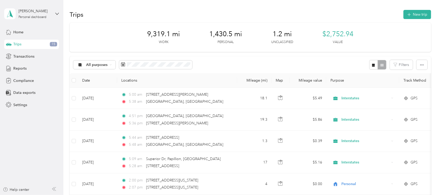
scroll to position [0, 0]
click at [20, 70] on span "Reports" at bounding box center [19, 68] width 13 height 5
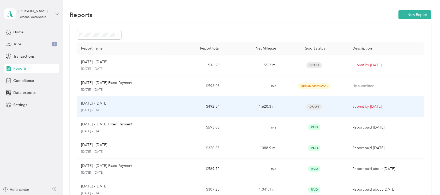
click at [165, 108] on td "Aug 1 - 31, 2025 August 1 - 31, 2025" at bounding box center [122, 107] width 91 height 21
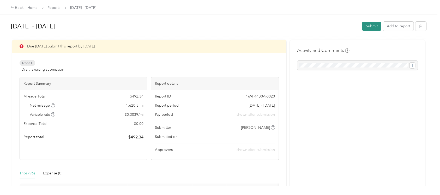
click at [352, 24] on button "Submit" at bounding box center [371, 26] width 19 height 9
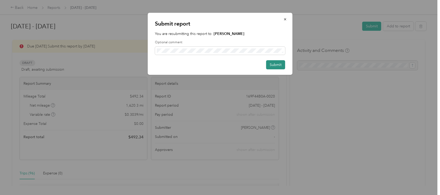
click at [273, 62] on button "Submit" at bounding box center [275, 64] width 19 height 9
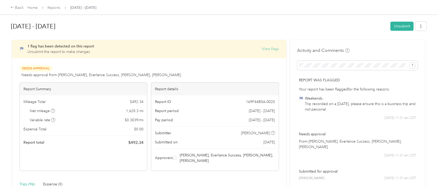
click at [271, 49] on button "View flags" at bounding box center [270, 48] width 17 height 5
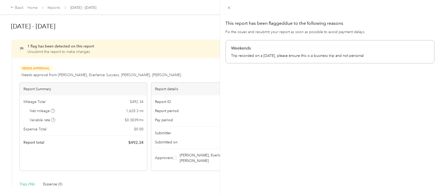
click at [316, 59] on div "Weekends Trip recorded on a Sunday, please ensure this is a business trip and n…" at bounding box center [330, 51] width 209 height 23
click at [229, 8] on icon at bounding box center [229, 8] width 3 height 3
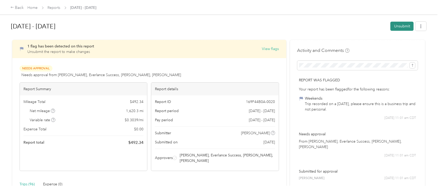
click at [352, 26] on button "Unsubmit" at bounding box center [402, 26] width 23 height 9
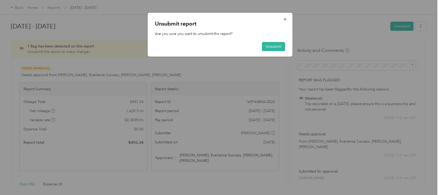
click at [265, 41] on div "Unsubmit report Are you sure you want to unsubmit this report? Unsubmit" at bounding box center [220, 35] width 145 height 44
click at [267, 45] on button "Unsubmit" at bounding box center [273, 46] width 23 height 9
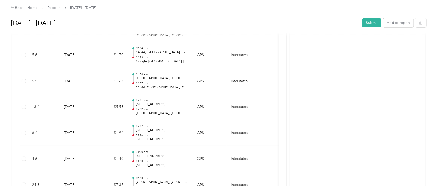
scroll to position [196, 0]
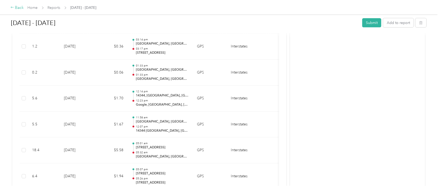
click at [19, 8] on div "Back" at bounding box center [17, 8] width 14 height 6
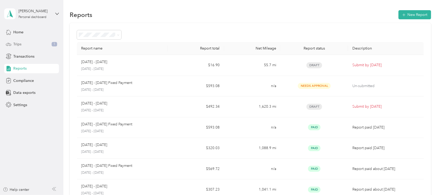
click at [28, 44] on div "Trips 1" at bounding box center [31, 44] width 55 height 9
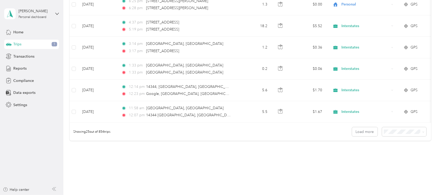
scroll to position [522, 0]
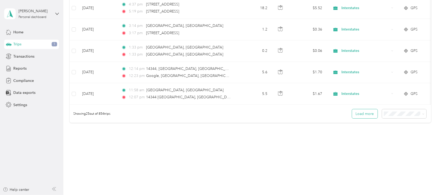
click at [352, 118] on button "Load more" at bounding box center [365, 113] width 26 height 9
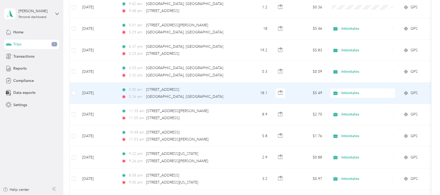
scroll to position [750, 0]
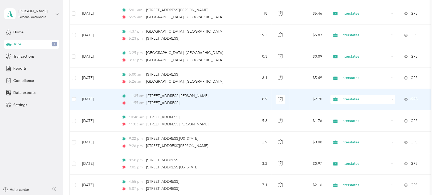
click at [352, 100] on div "Interstates" at bounding box center [363, 99] width 65 height 9
click at [352, 118] on span "Personal" at bounding box center [368, 120] width 48 height 5
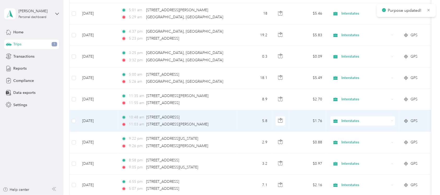
click at [352, 123] on span "Interstates" at bounding box center [366, 121] width 48 height 6
click at [352, 140] on span "Personal" at bounding box center [368, 141] width 48 height 5
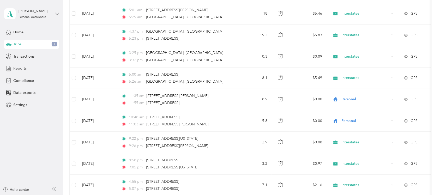
click at [24, 68] on span "Reports" at bounding box center [19, 68] width 13 height 5
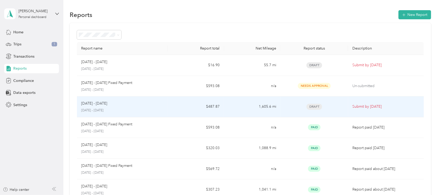
click at [177, 108] on td "$487.87" at bounding box center [195, 107] width 57 height 21
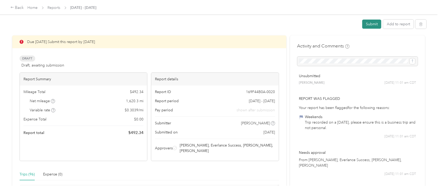
click at [352, 26] on button "Submit" at bounding box center [371, 24] width 19 height 9
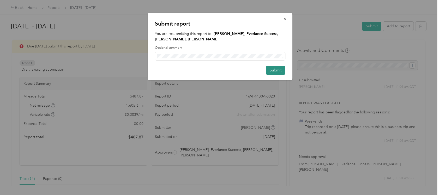
click at [271, 71] on button "Submit" at bounding box center [275, 70] width 19 height 9
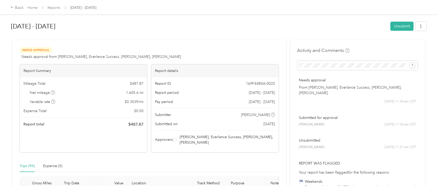
click at [231, 37] on div at bounding box center [219, 37] width 416 height 5
